Goal: Find specific page/section: Find specific page/section

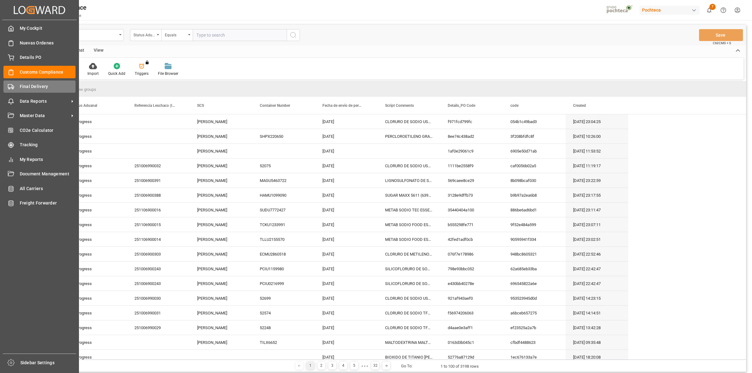
click at [21, 87] on span "Final Delivery" at bounding box center [48, 86] width 56 height 7
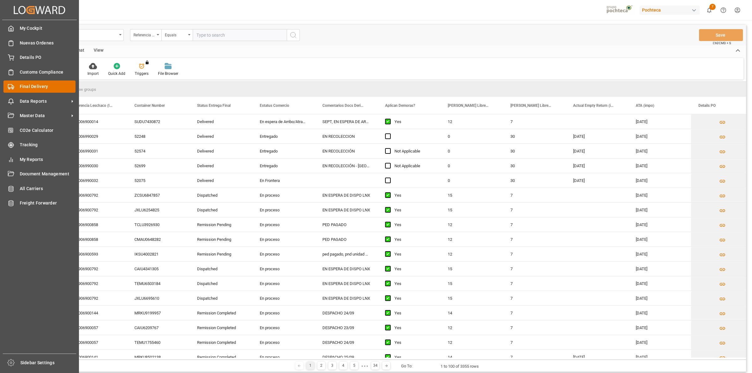
click at [41, 89] on span "Final Delivery" at bounding box center [48, 86] width 56 height 7
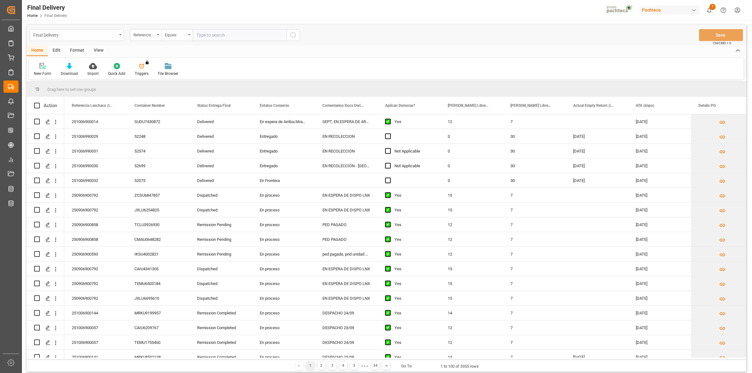
click at [121, 34] on icon "open menu" at bounding box center [120, 34] width 3 height 1
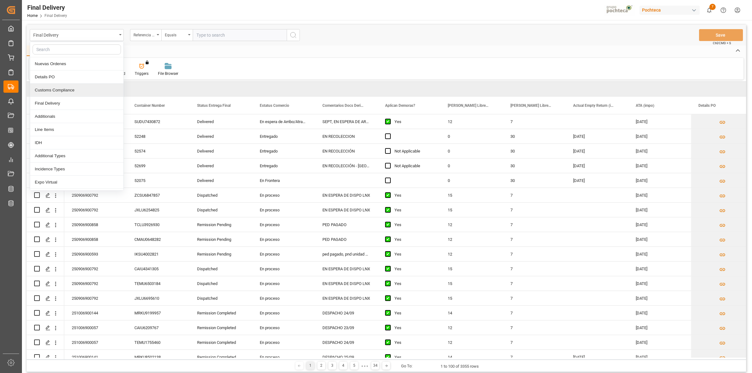
click at [204, 43] on div "Final Delivery Nuevas Ordenes Details PO Customs Compliance Final Delivery Addi…" at bounding box center [386, 35] width 719 height 21
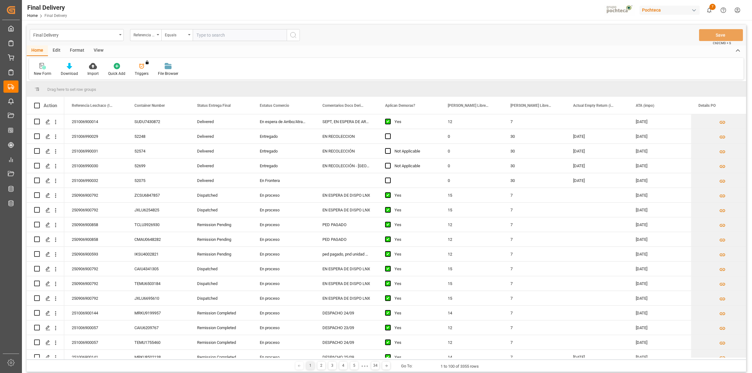
click at [97, 49] on div "View" at bounding box center [98, 50] width 19 height 11
click at [46, 69] on div "Default" at bounding box center [40, 70] width 22 height 14
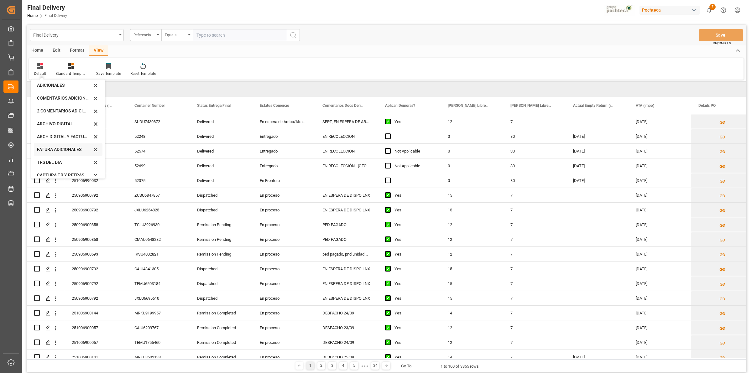
scroll to position [60, 0]
click at [60, 170] on div "CAPTURA TR Y RETRASO CON ENTREGA Y SUCURSAL" at bounding box center [64, 170] width 55 height 7
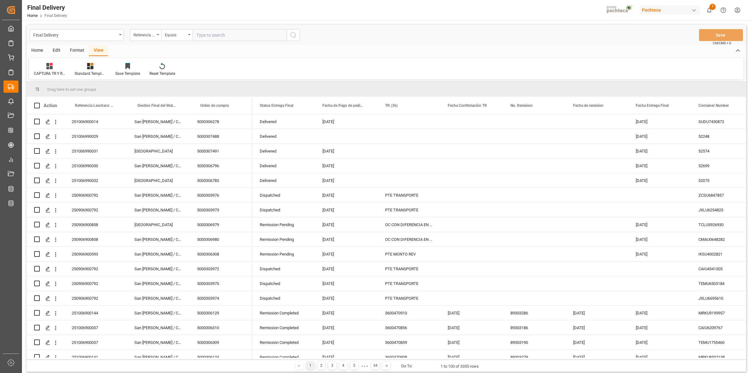
click at [77, 49] on div "Format" at bounding box center [77, 50] width 24 height 11
click at [68, 69] on div "Row Format" at bounding box center [72, 70] width 30 height 14
click at [76, 88] on div "DESTINO PARA REMI" at bounding box center [86, 88] width 41 height 7
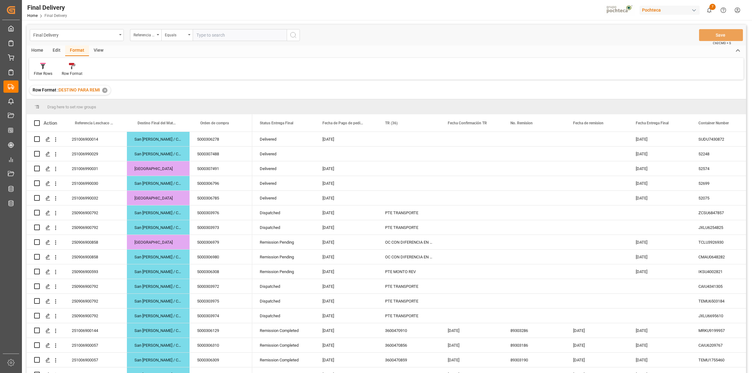
click at [412, 36] on div "Final Delivery Referencia Leschaco (Impo) Equals Save Ctrl/CMD + S" at bounding box center [386, 35] width 719 height 21
